Goal: Task Accomplishment & Management: Complete application form

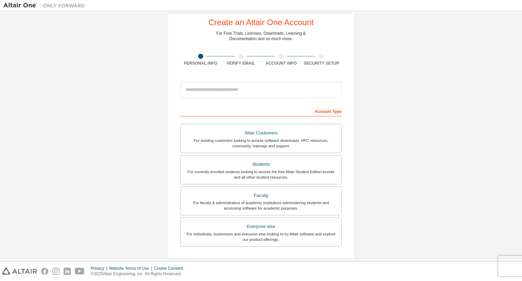
scroll to position [18, 0]
click at [194, 90] on input "email" at bounding box center [260, 89] width 161 height 16
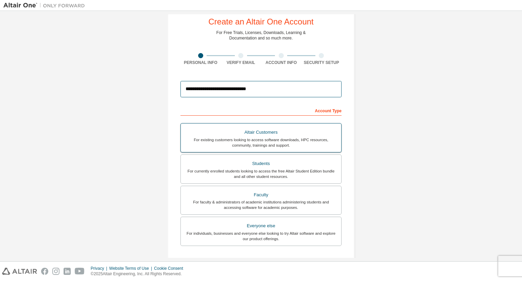
scroll to position [71, 0]
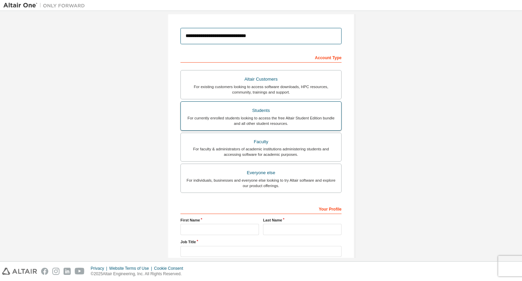
type input "**********"
click at [265, 119] on div "For currently enrolled students looking to access the free Altair Student Editi…" at bounding box center [261, 120] width 152 height 11
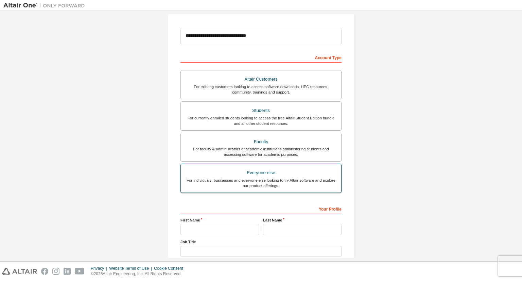
scroll to position [115, 0]
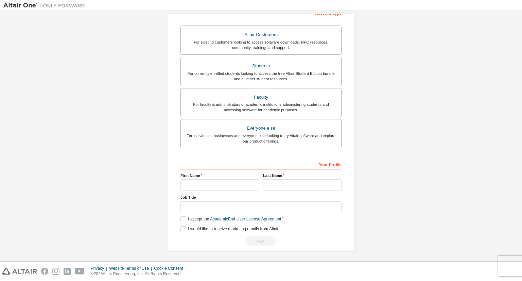
click at [197, 190] on div "Your Profile First Name Last Name Job Title Please provide State/Province to he…" at bounding box center [260, 202] width 161 height 88
click at [186, 184] on input "text" at bounding box center [219, 184] width 78 height 11
type input "**********"
click at [288, 181] on input "text" at bounding box center [302, 184] width 78 height 11
type input "******"
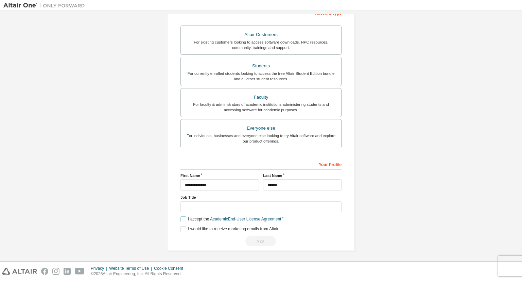
click at [181, 219] on label "I accept the Academic End-User License Agreement" at bounding box center [230, 219] width 101 height 6
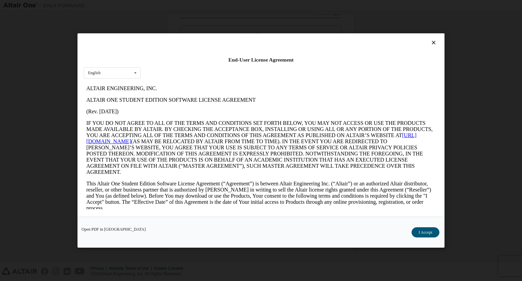
scroll to position [0, 0]
click at [418, 231] on button "I Accept" at bounding box center [425, 232] width 28 height 10
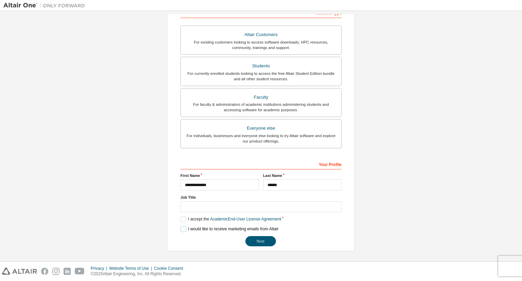
click at [183, 227] on label "I would like to receive marketing emails from Altair" at bounding box center [229, 229] width 98 height 6
click at [253, 237] on button "Next" at bounding box center [260, 241] width 31 height 10
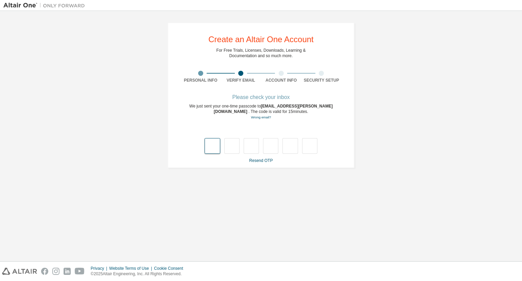
type input "*"
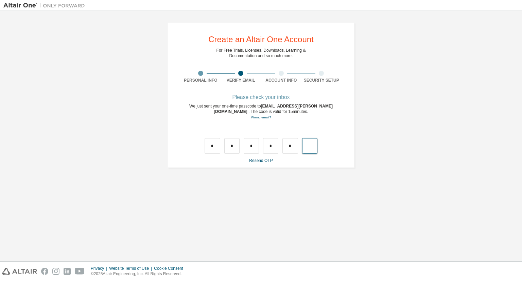
type input "*"
